Goal: Task Accomplishment & Management: Manage account settings

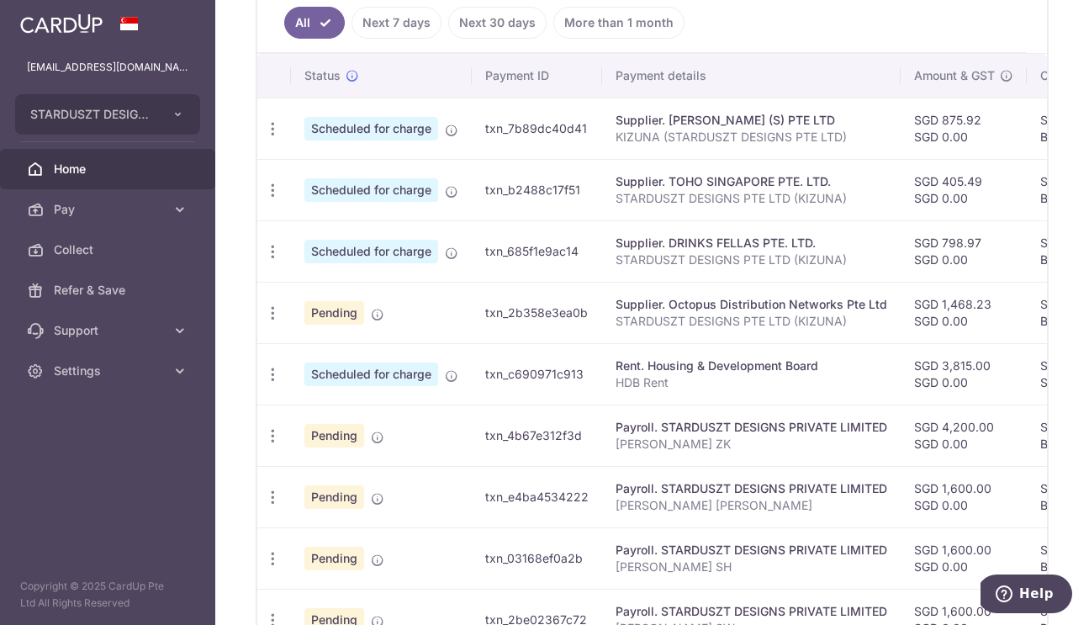
scroll to position [467, 0]
click at [270, 258] on icon "button" at bounding box center [273, 251] width 18 height 18
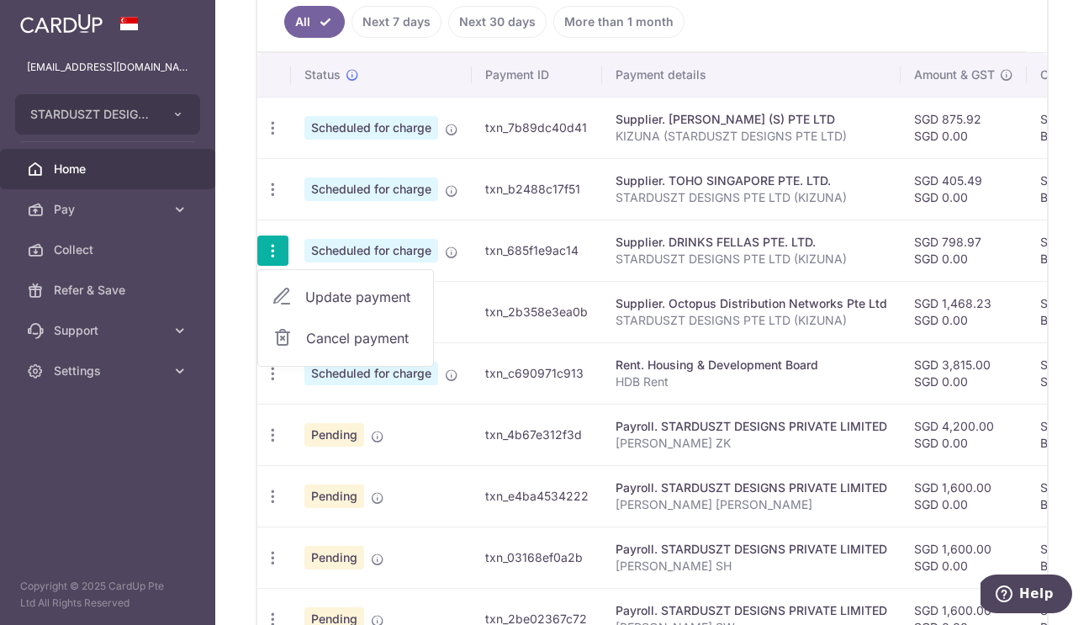
click at [311, 297] on span "Update payment" at bounding box center [362, 297] width 114 height 20
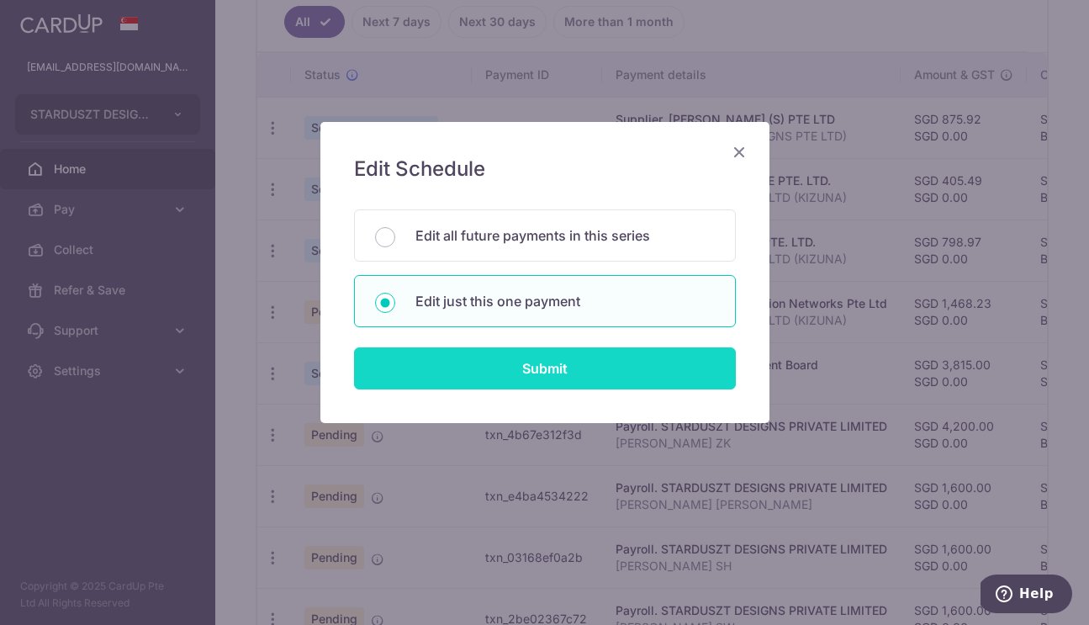
click at [555, 377] on input "Submit" at bounding box center [545, 368] width 382 height 42
radio input "true"
type input "798.97"
type input "0.00"
type input "[DATE]"
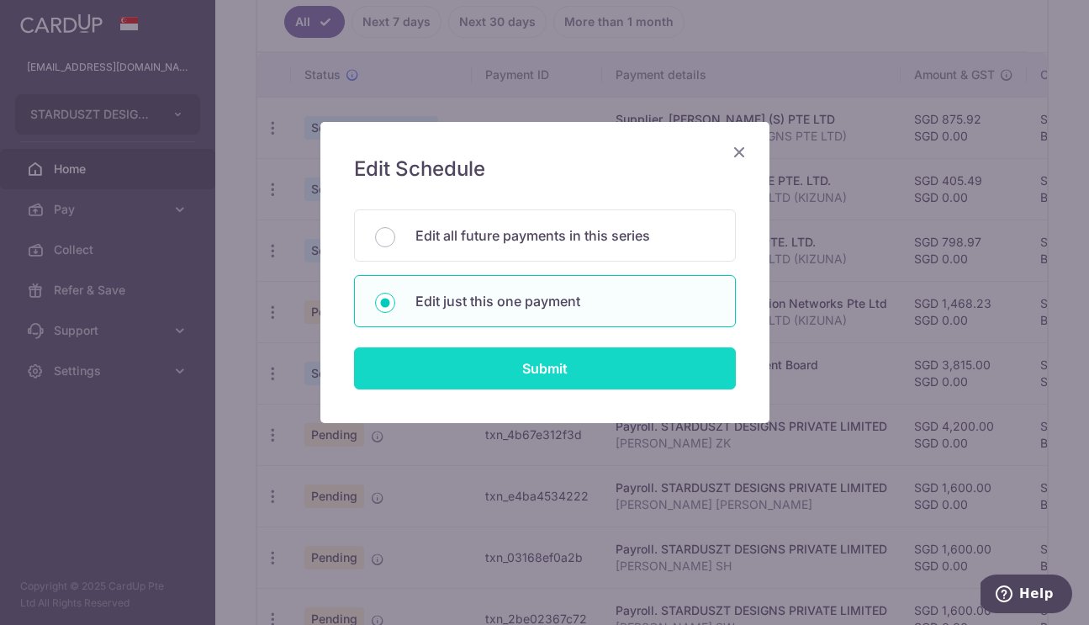
type input "STARDUSZT DESIGNS PTE LTD (KIZUNA)"
type input "BREC179"
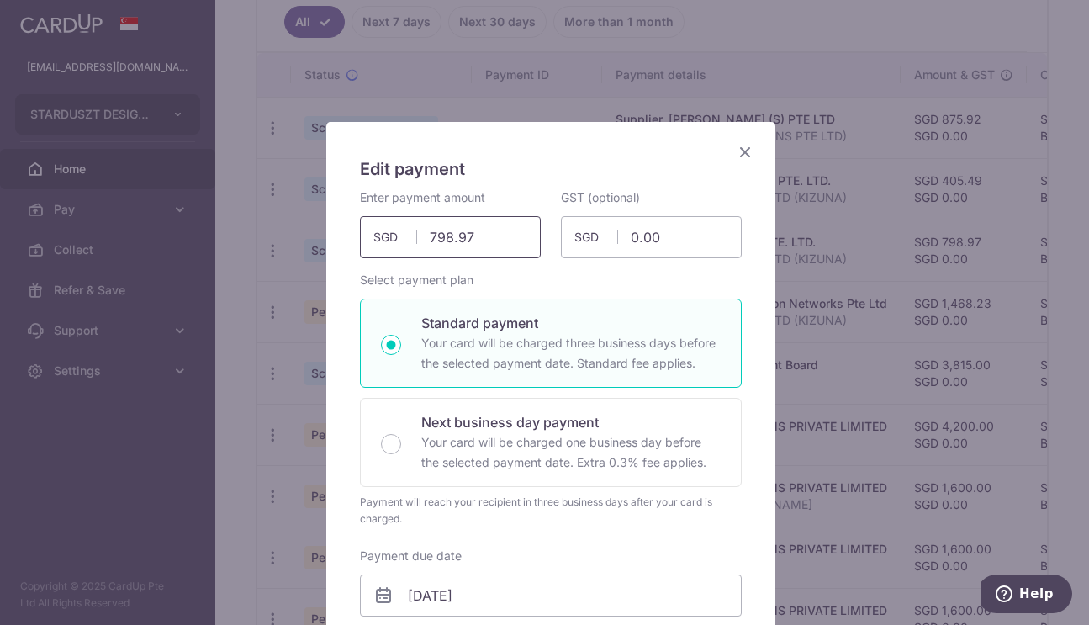
click at [466, 240] on input "798.97" at bounding box center [450, 237] width 181 height 42
paste input "1,325.44"
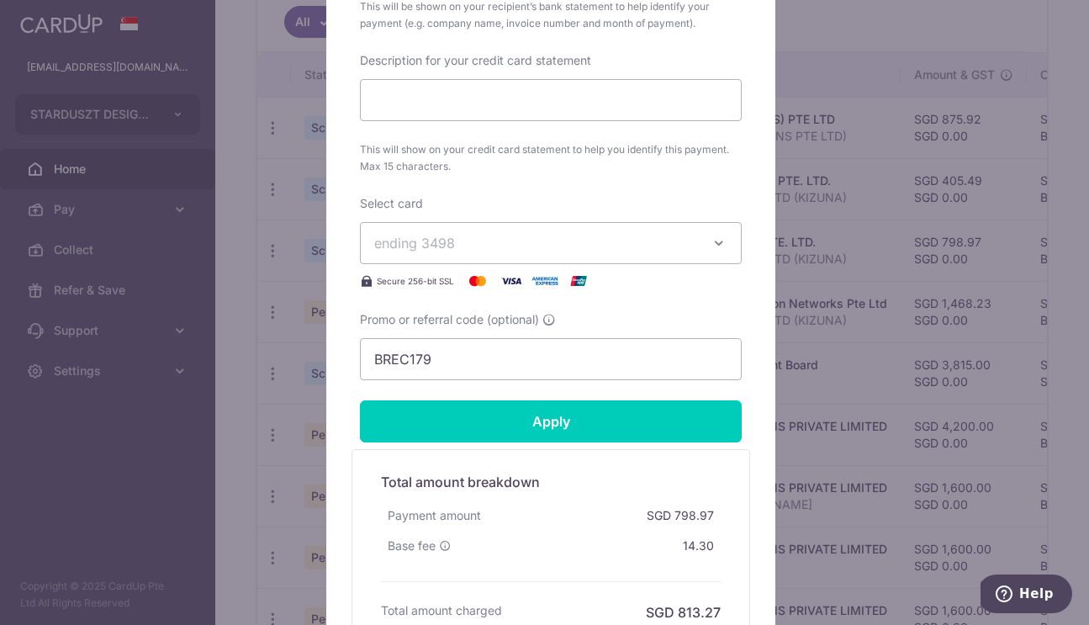
scroll to position [763, 0]
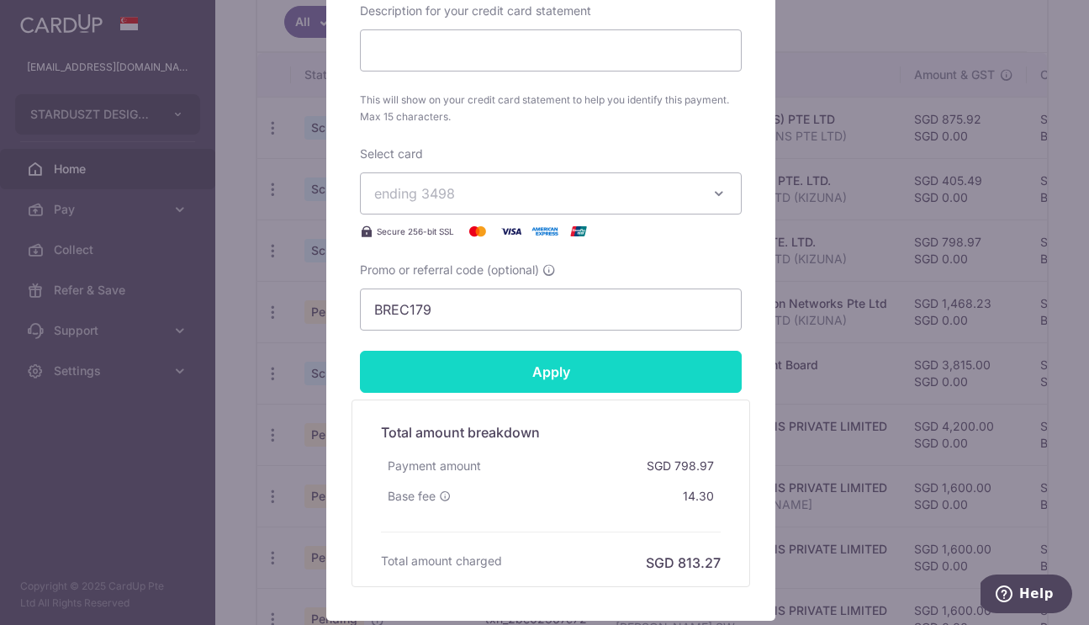
click at [586, 383] on form "By clicking apply, you will make changes to all payments to DRINKS FELLAS PTE. …" at bounding box center [551, 6] width 382 height 1161
type input "1,325.44"
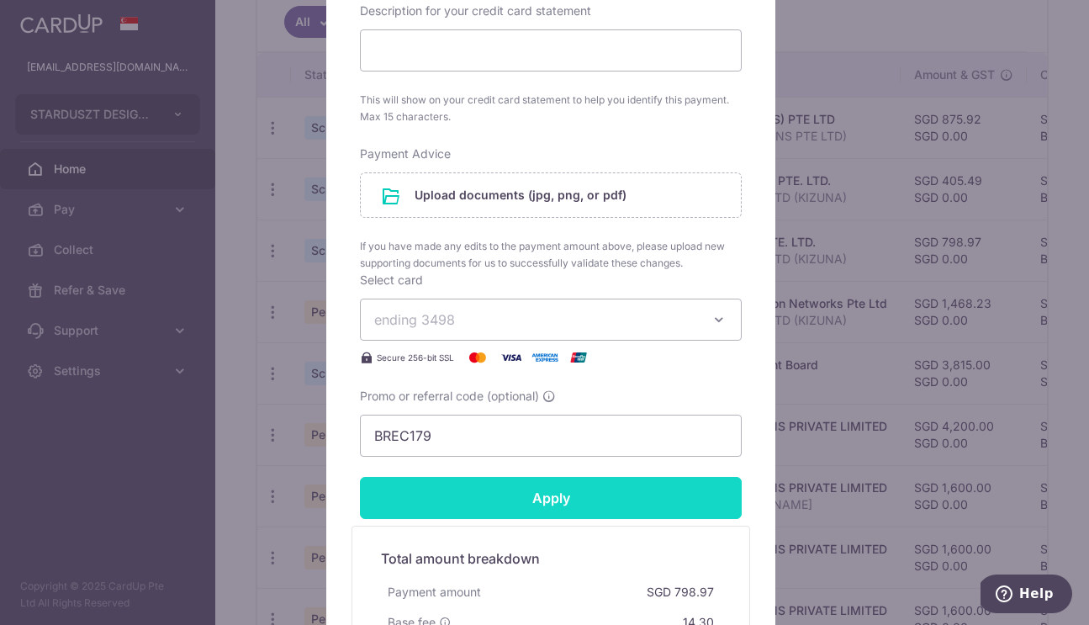
click at [469, 505] on input "Apply" at bounding box center [551, 498] width 382 height 42
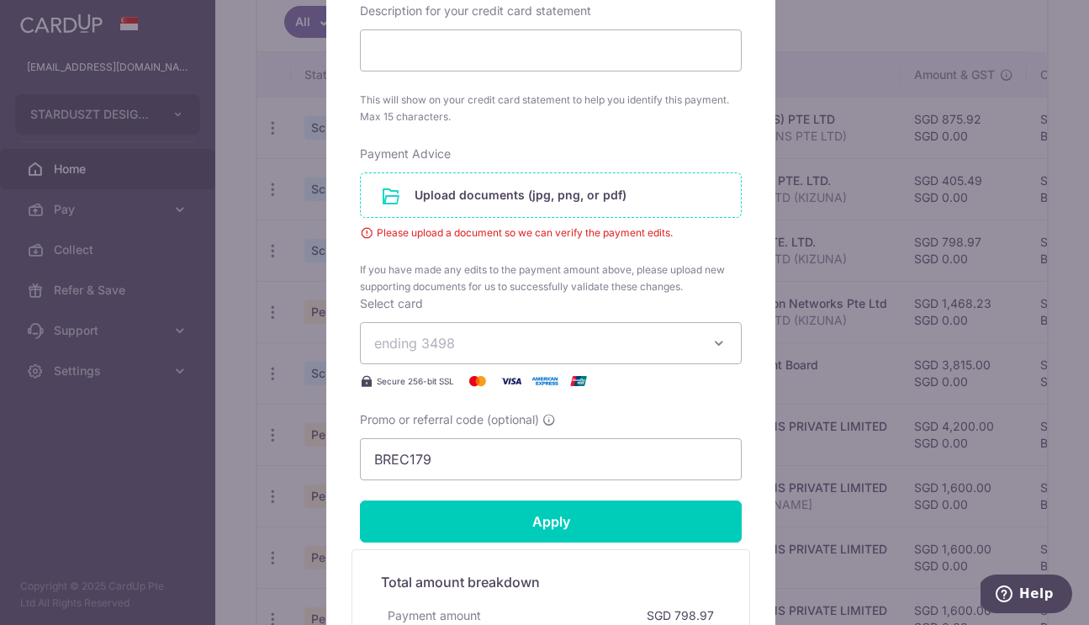
click at [427, 208] on input "file" at bounding box center [551, 195] width 380 height 44
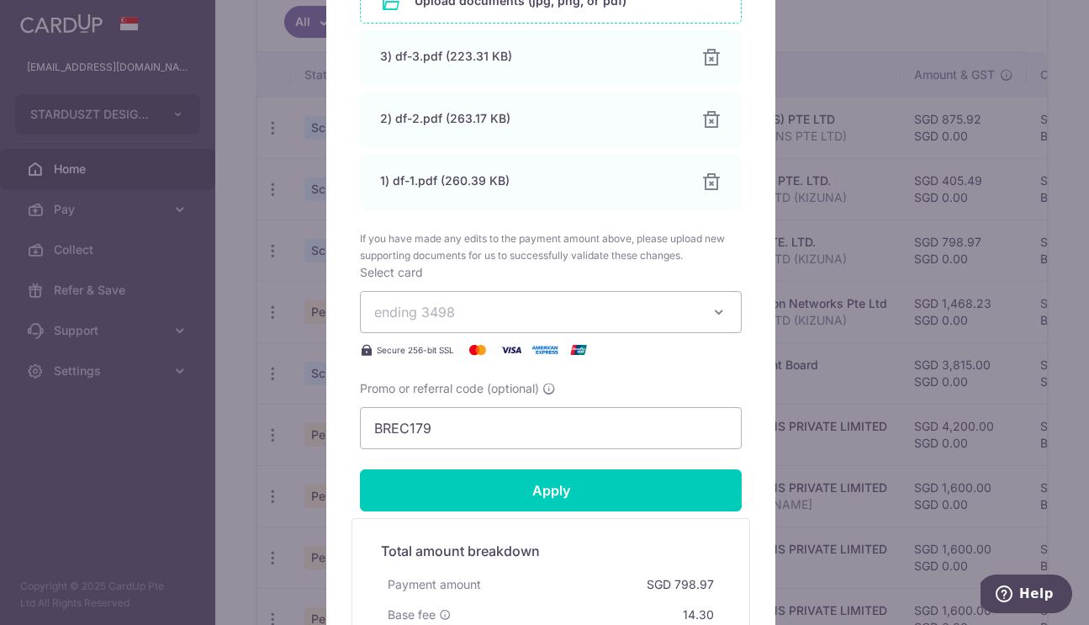
scroll to position [1107, 0]
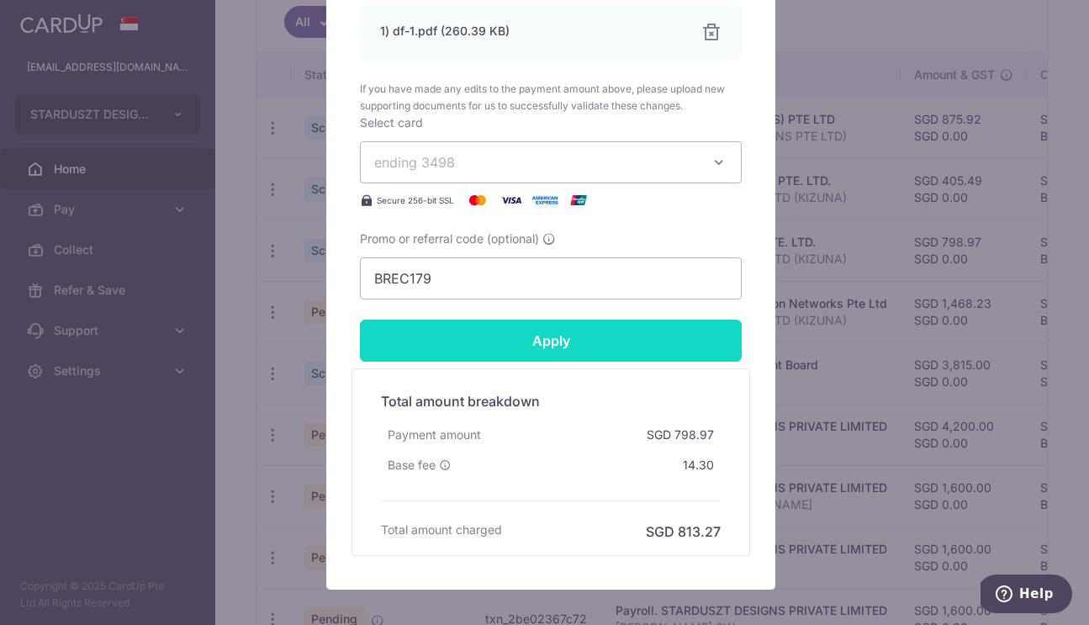
click at [621, 343] on input "Apply" at bounding box center [551, 341] width 382 height 42
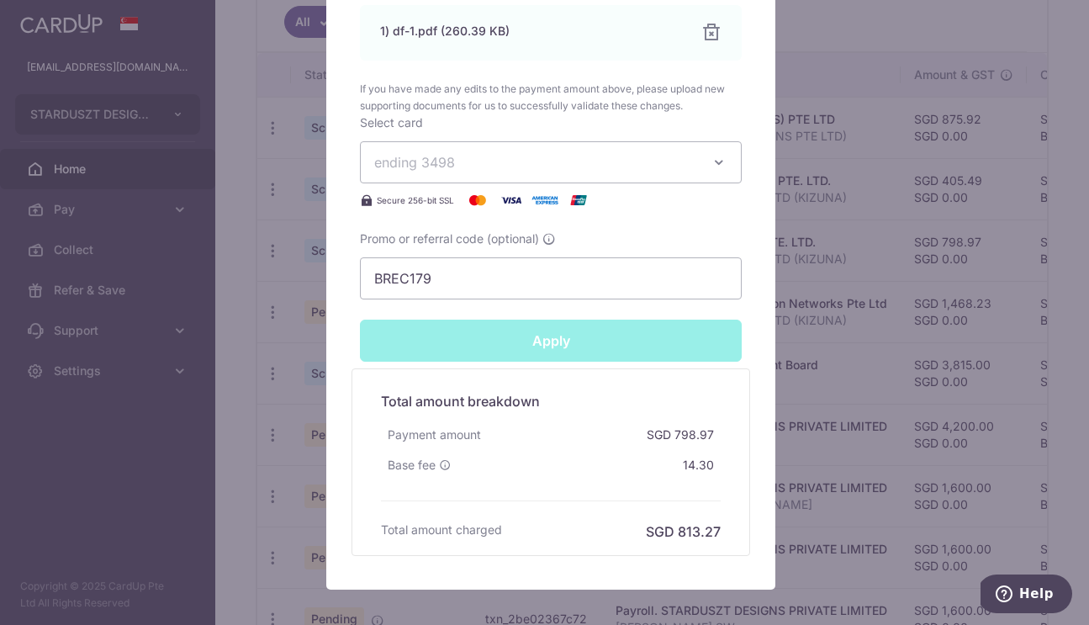
type input "Successfully Applied"
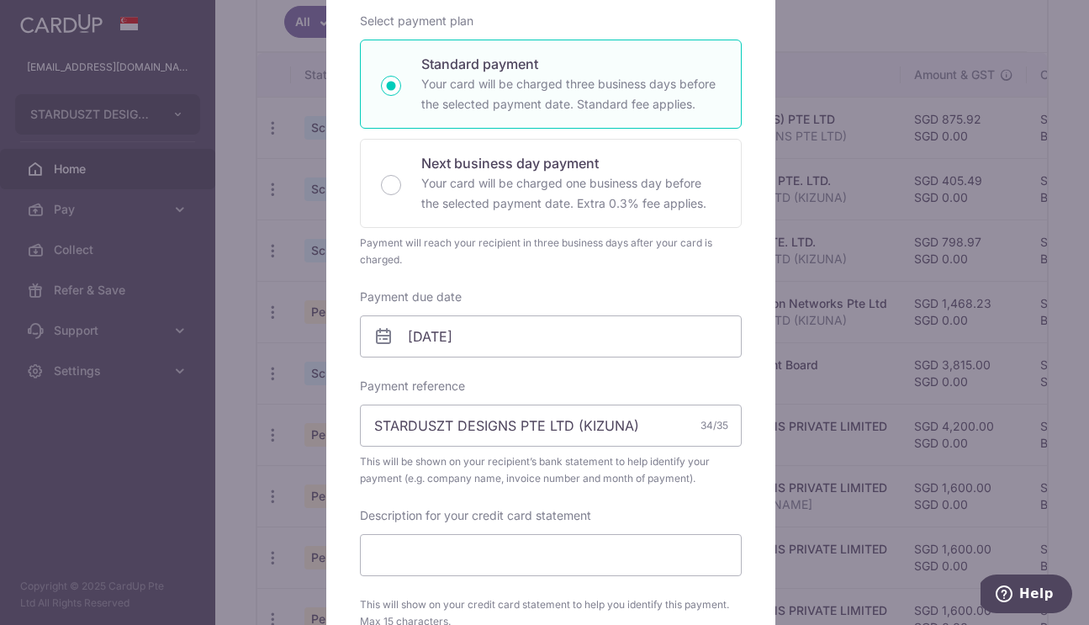
scroll to position [0, 0]
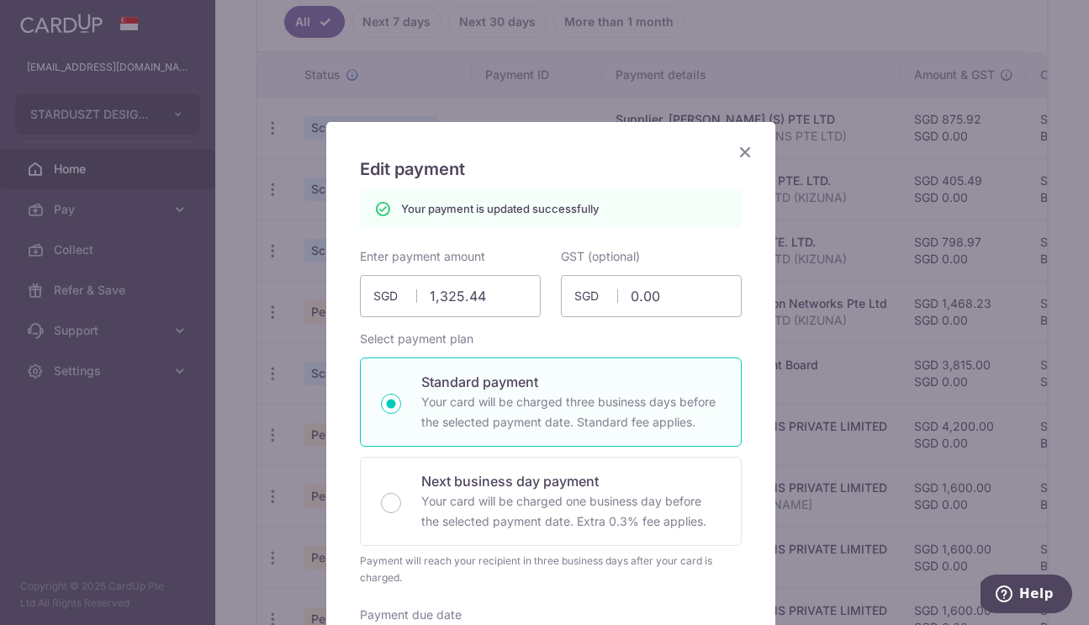
click at [738, 148] on icon "Close" at bounding box center [745, 151] width 20 height 21
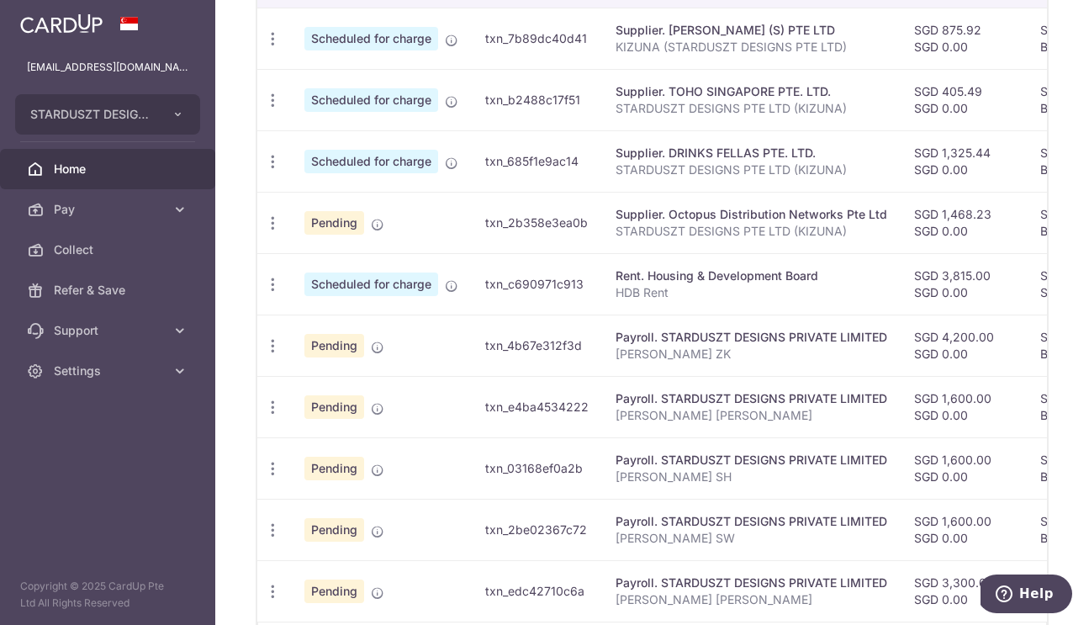
scroll to position [684, 0]
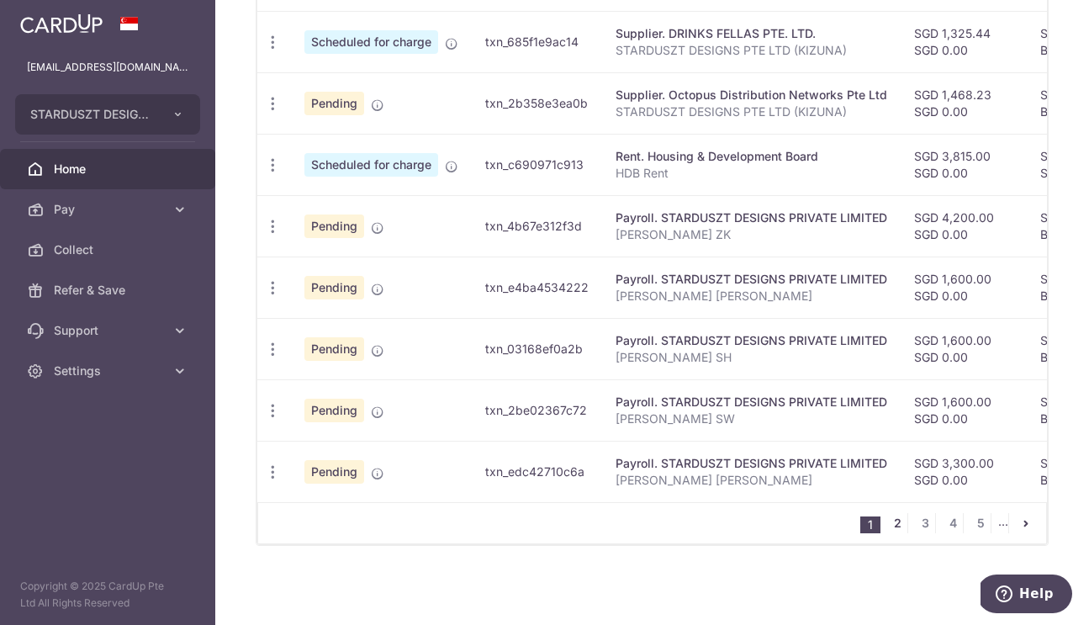
click at [887, 523] on link "2" at bounding box center [897, 523] width 20 height 20
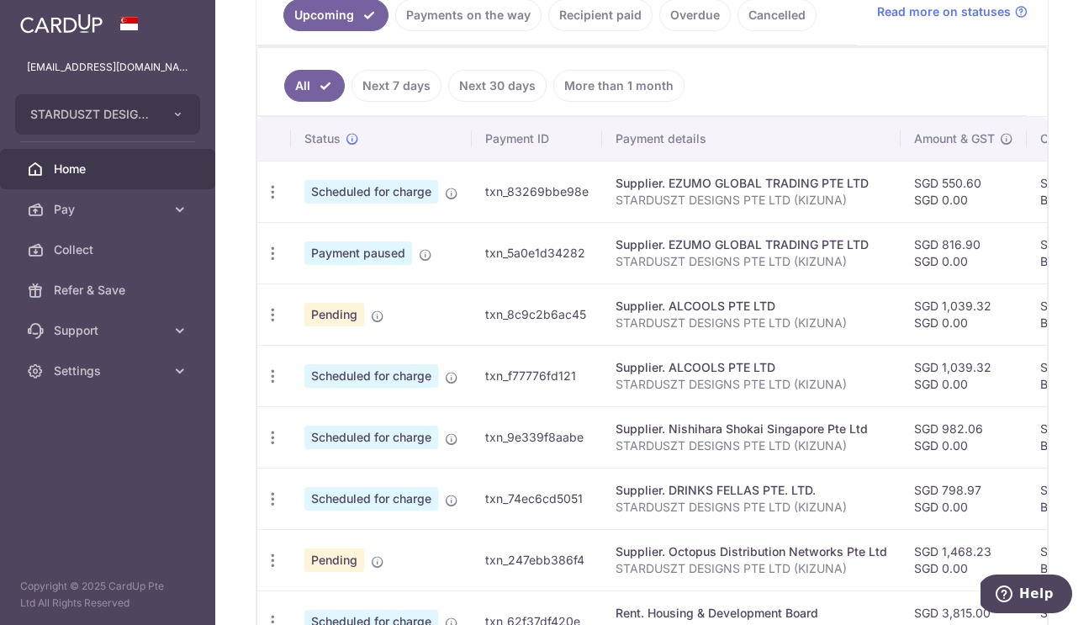
scroll to position [445, 0]
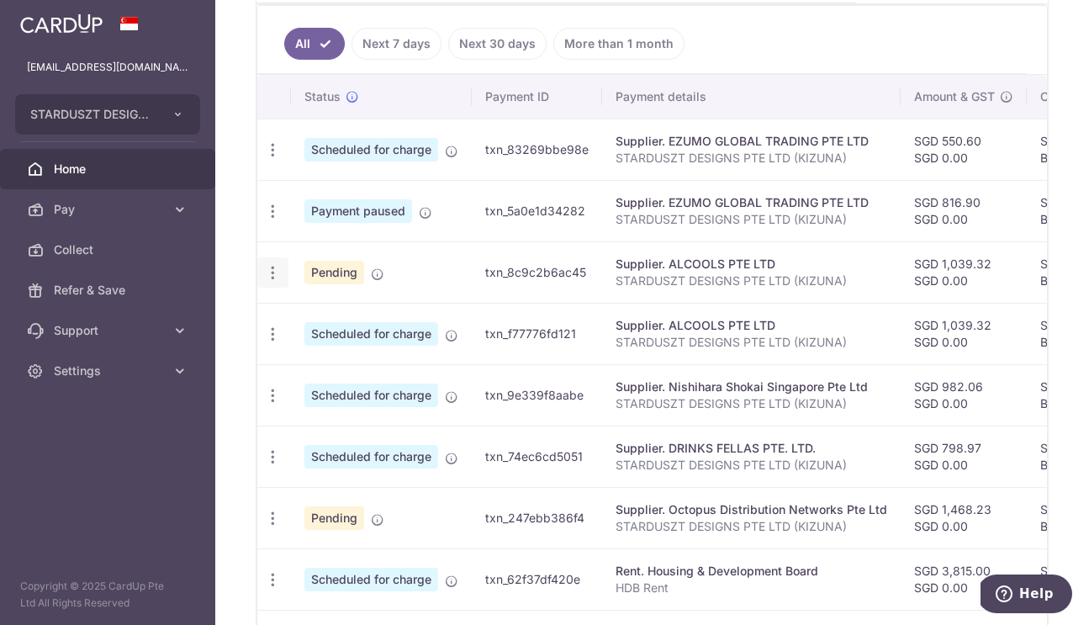
click at [272, 272] on icon "button" at bounding box center [273, 273] width 18 height 18
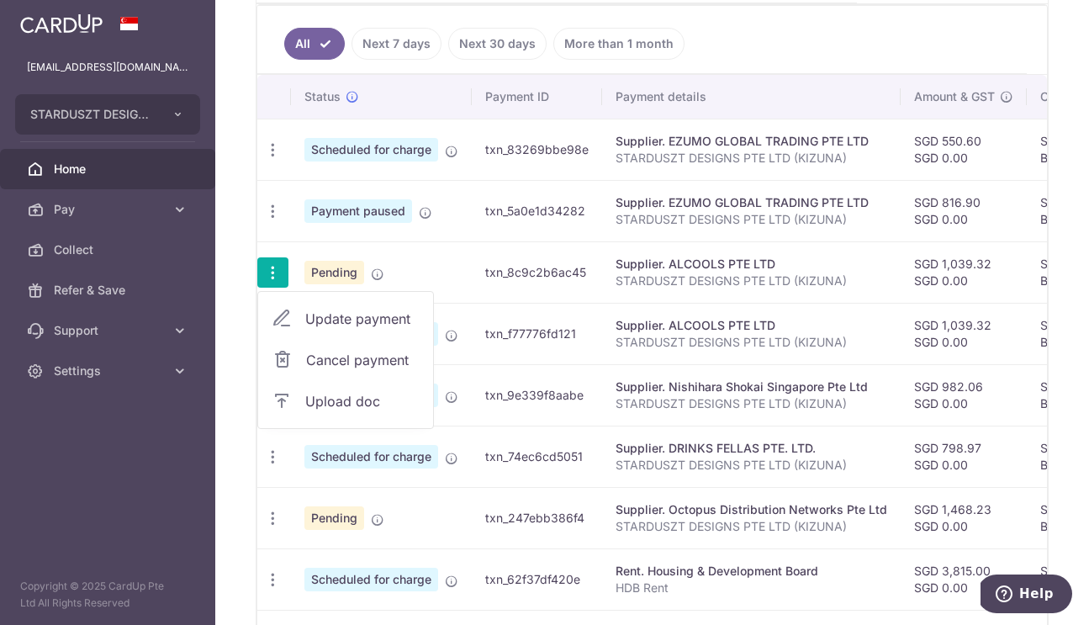
click at [300, 328] on link "Update payment" at bounding box center [345, 319] width 175 height 40
radio input "true"
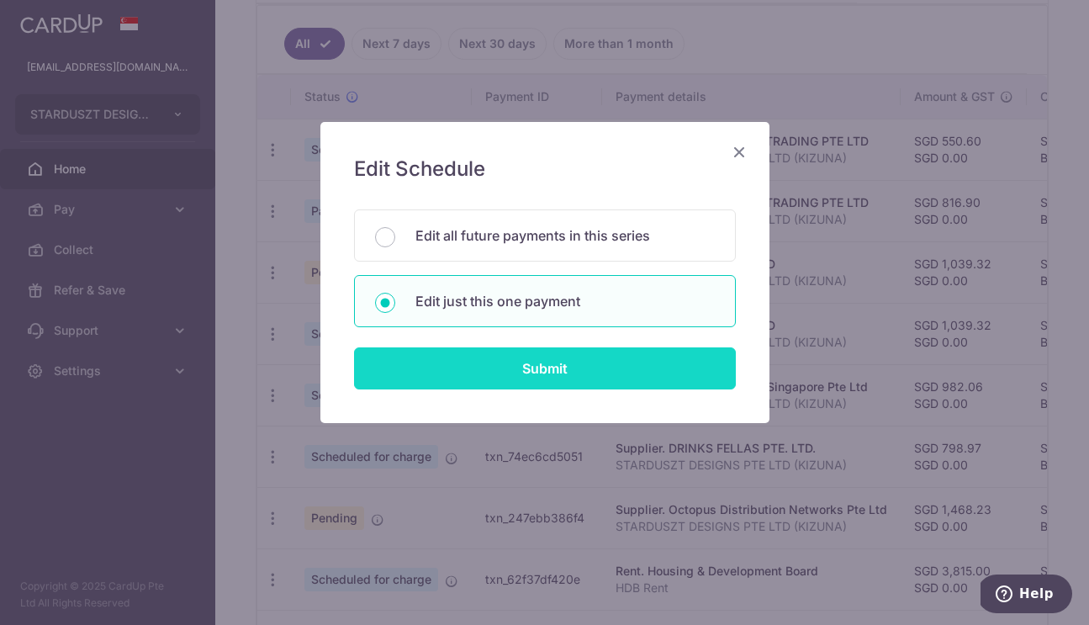
click at [521, 360] on input "Submit" at bounding box center [545, 368] width 382 height 42
radio input "true"
type input "1,039.32"
type input "0.00"
type input "11/10/2025"
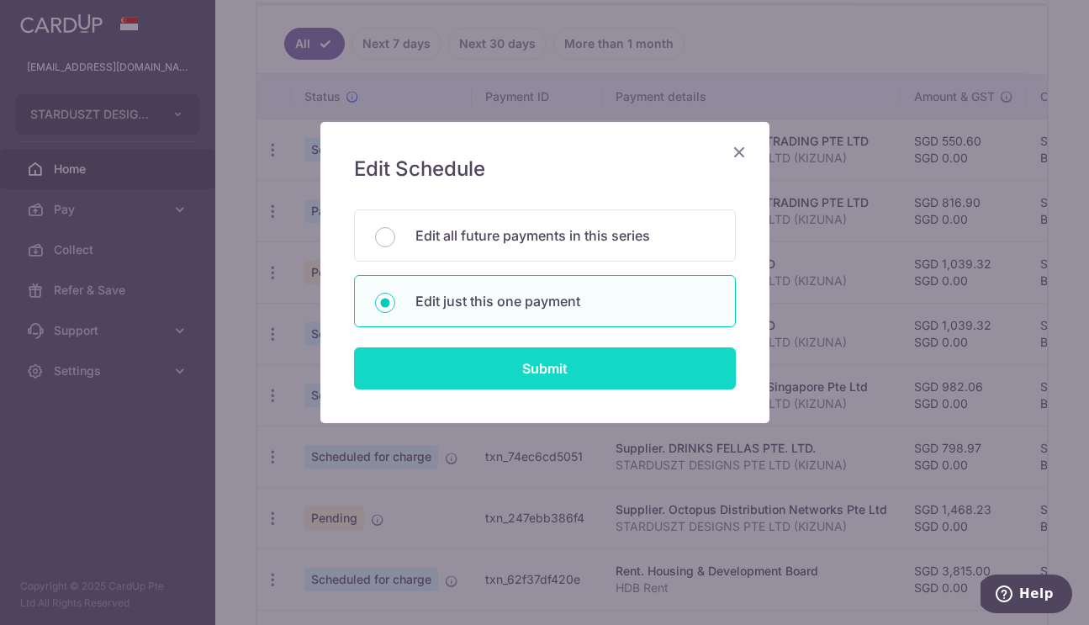
type input "STARDUSZT DESIGNS PTE LTD (KIZUNA)"
type input "BREC179"
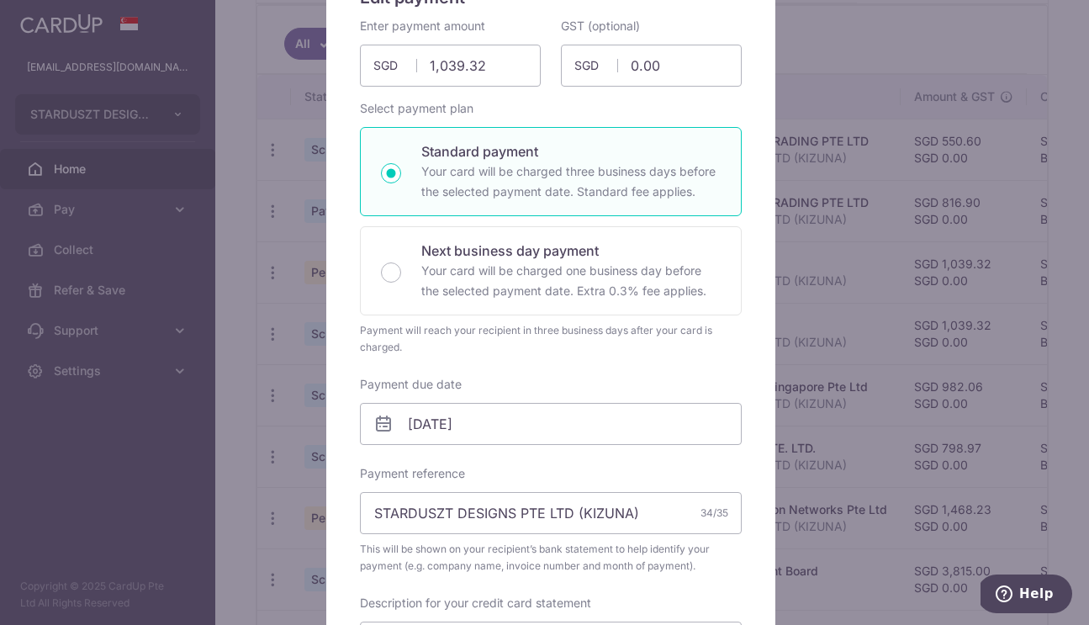
scroll to position [272, 0]
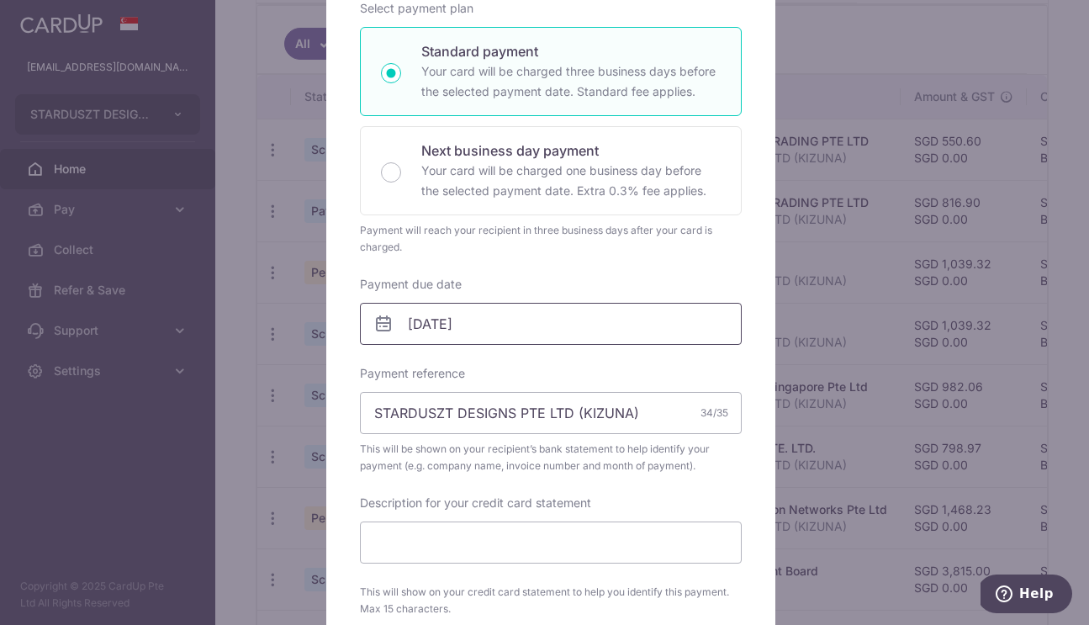
click at [465, 319] on input "11/10/2025" at bounding box center [551, 324] width 382 height 42
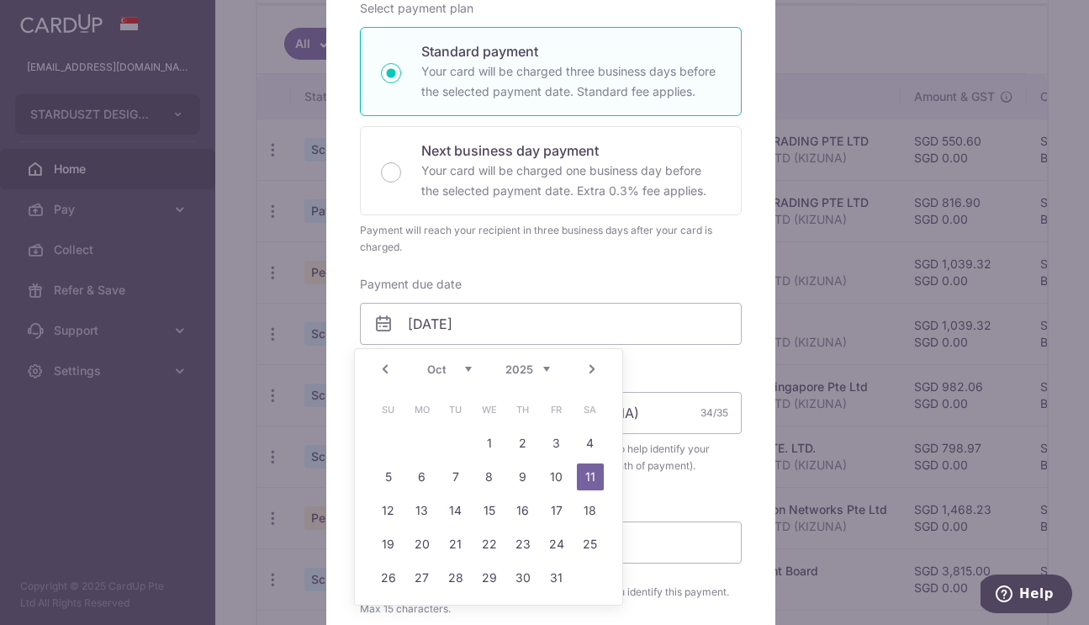
click at [387, 366] on link "Prev" at bounding box center [385, 369] width 20 height 20
click at [521, 537] on link "25" at bounding box center [523, 544] width 27 height 27
type input "[DATE]"
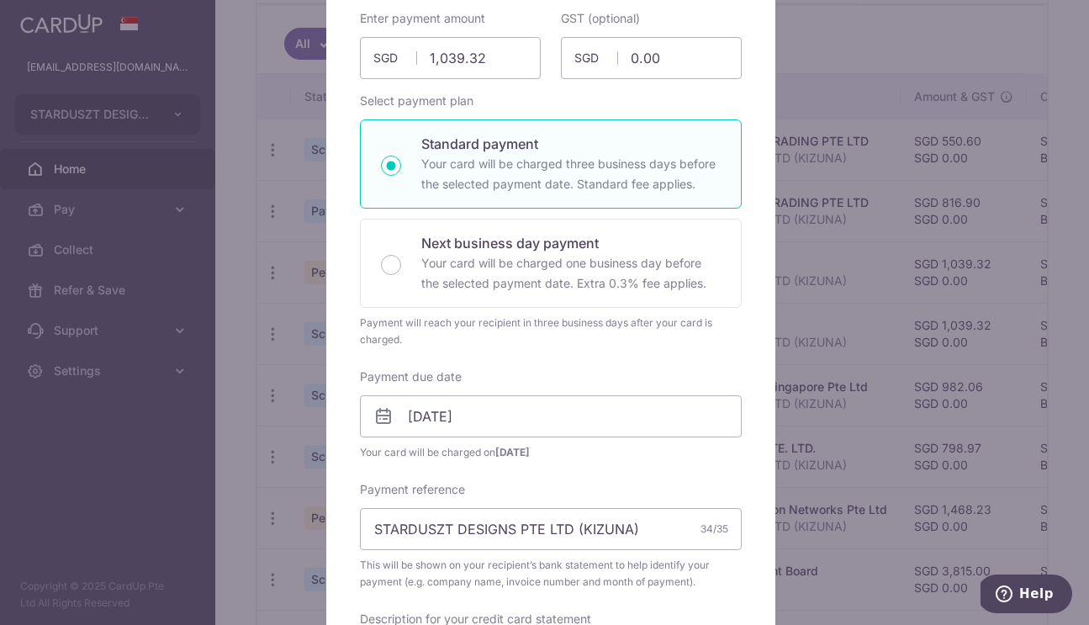
scroll to position [174, 0]
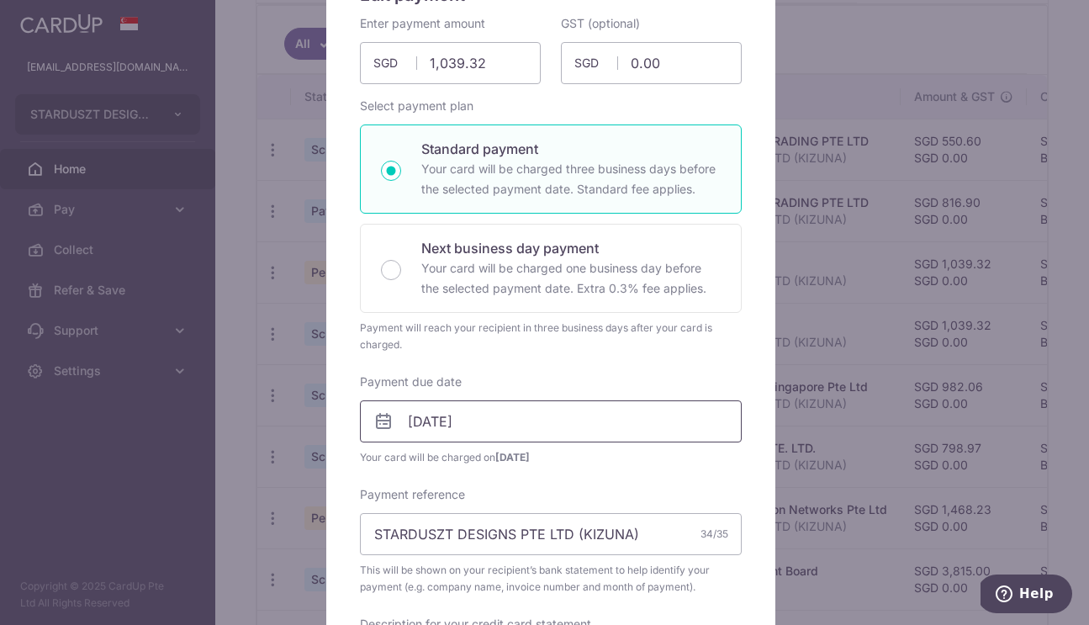
click at [458, 418] on input "[DATE]" at bounding box center [551, 421] width 382 height 42
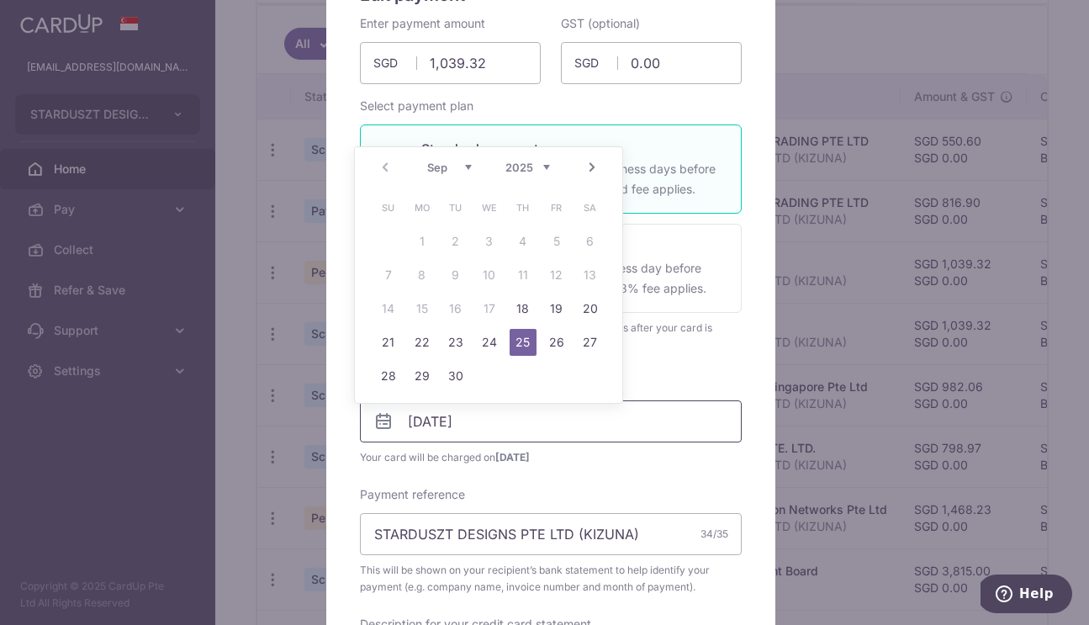
click at [539, 412] on input "[DATE]" at bounding box center [551, 421] width 382 height 42
click at [680, 386] on div "Payment due date 25/09/2025 Your card will be charged on 22/09/2025" at bounding box center [551, 419] width 382 height 92
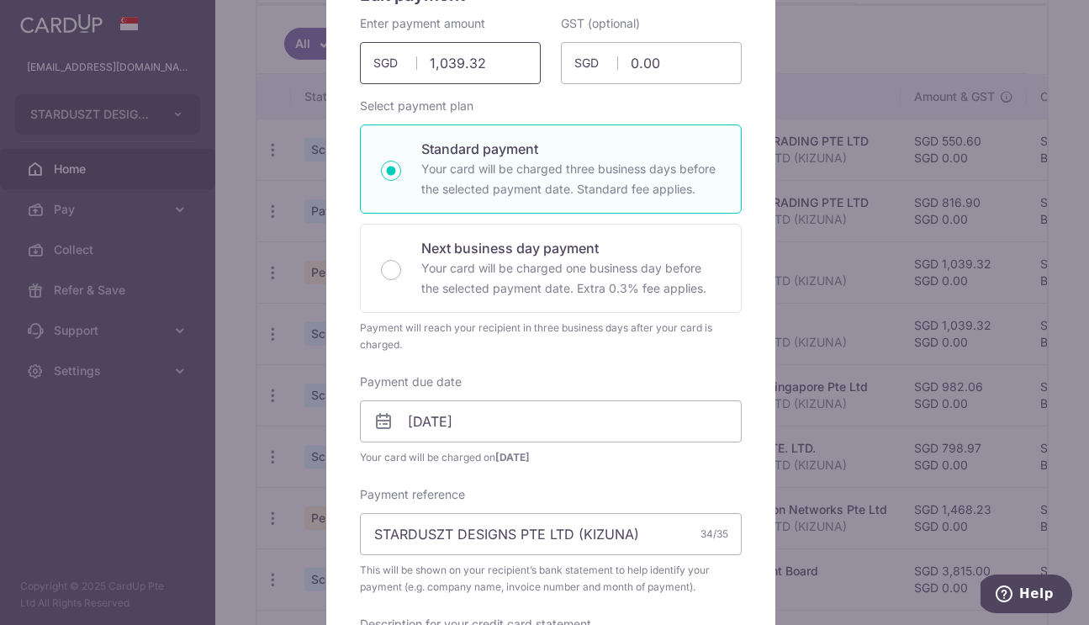
click at [472, 63] on input "1,039.32" at bounding box center [450, 63] width 181 height 42
paste input "651.8"
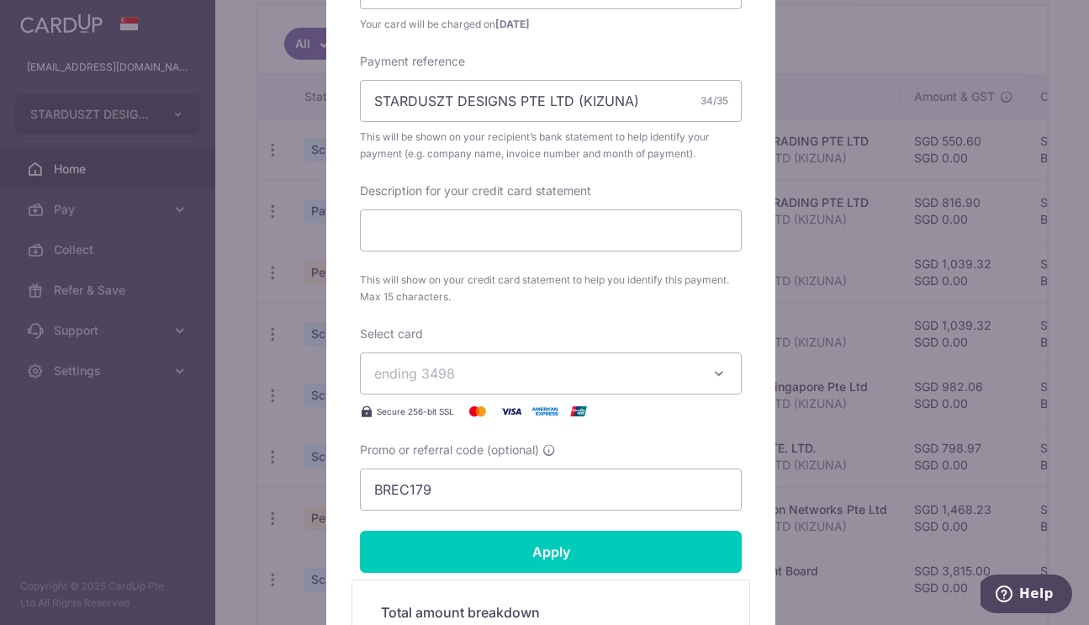
scroll to position [616, 0]
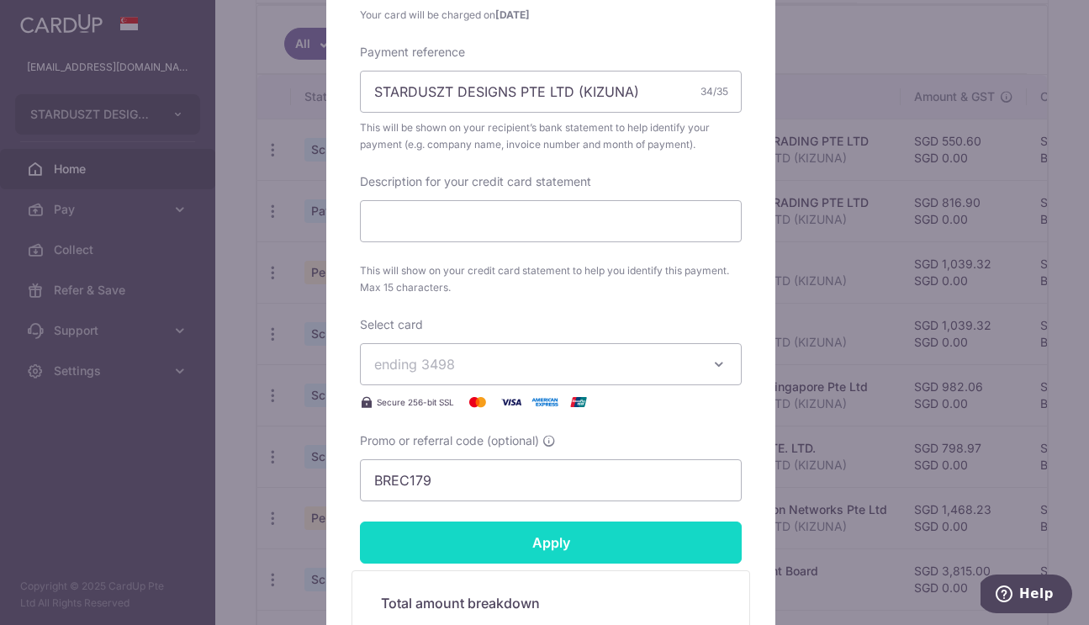
type input "651.82"
click at [589, 536] on input "Apply" at bounding box center [551, 542] width 382 height 42
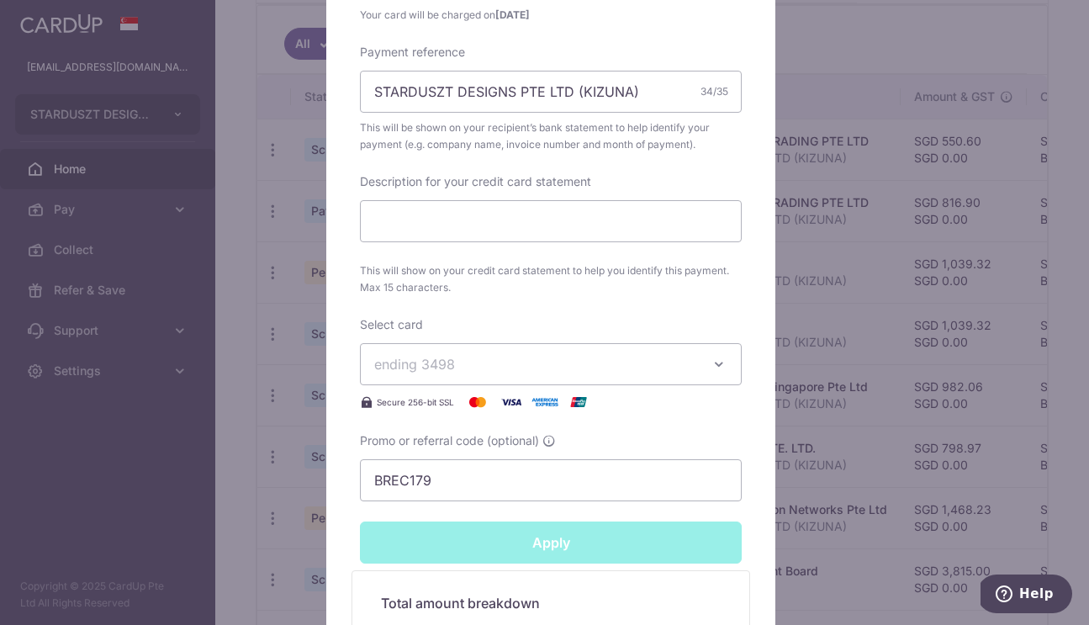
type input "Successfully Applied"
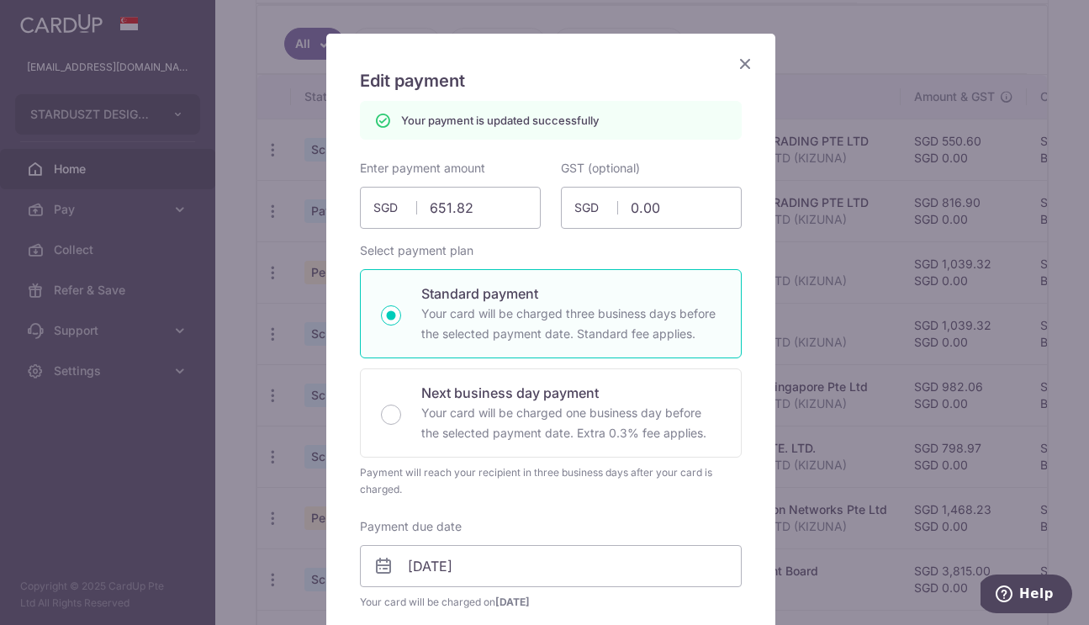
scroll to position [0, 0]
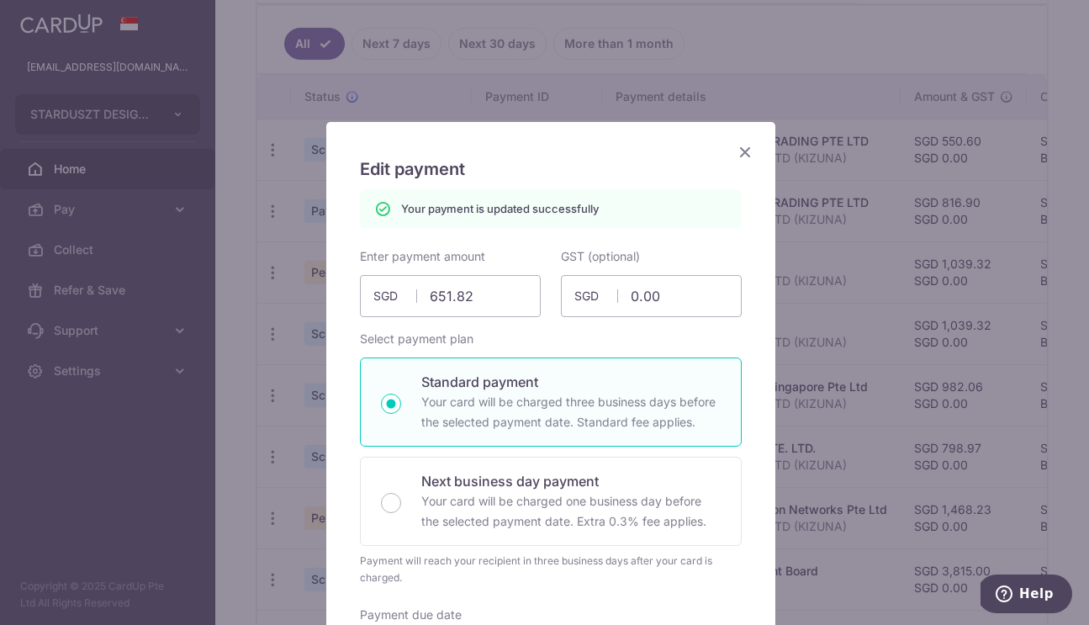
click at [737, 149] on icon "Close" at bounding box center [745, 151] width 20 height 21
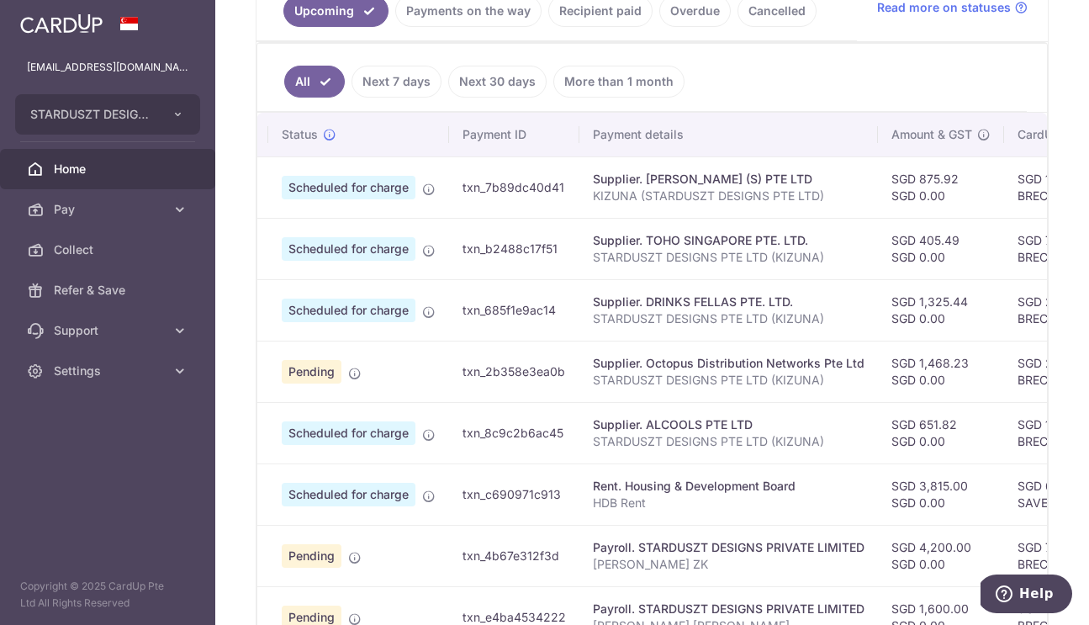
scroll to position [0, 18]
